Goal: Navigation & Orientation: Find specific page/section

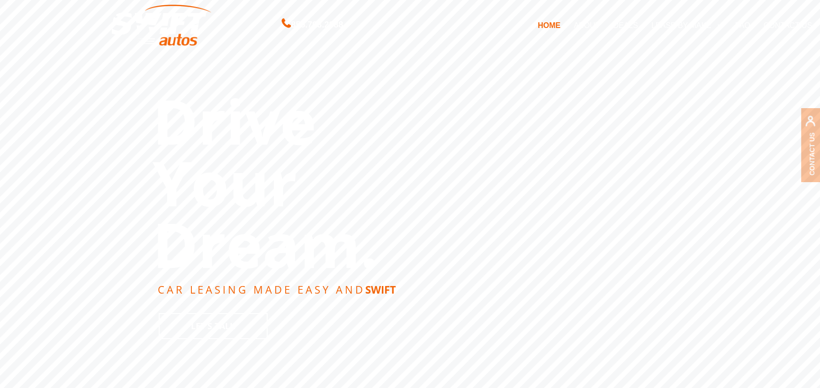
click at [616, 27] on link "DEALS" at bounding box center [626, 25] width 38 height 20
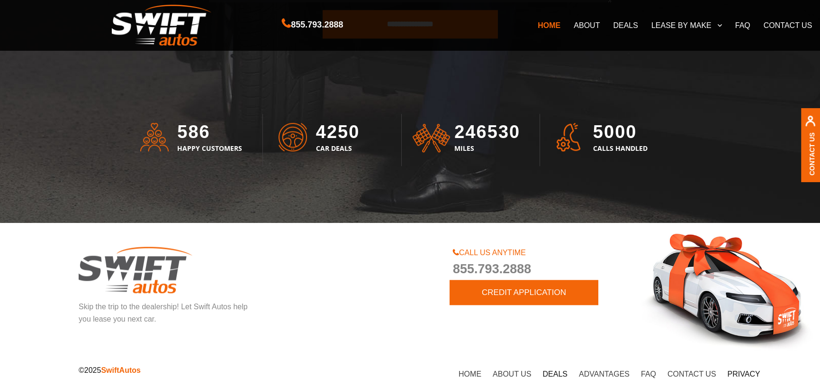
scroll to position [2619, 0]
